Goal: Task Accomplishment & Management: Use online tool/utility

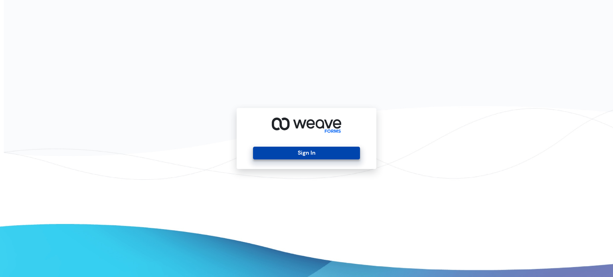
click at [267, 158] on button "Sign In" at bounding box center [306, 153] width 107 height 13
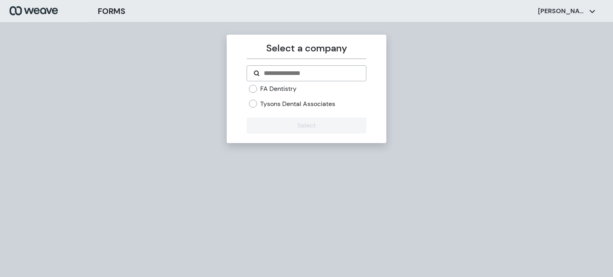
click at [271, 107] on label "Tysons Dental Associates" at bounding box center [297, 104] width 75 height 9
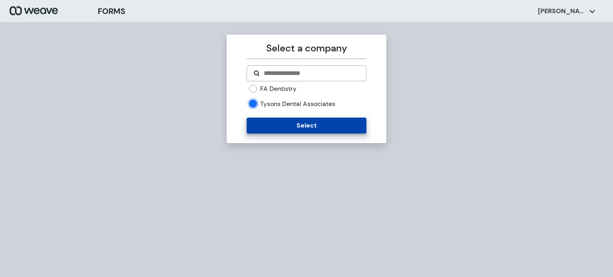
click at [278, 127] on button "Select" at bounding box center [306, 126] width 119 height 16
